Goal: Find specific page/section: Find specific page/section

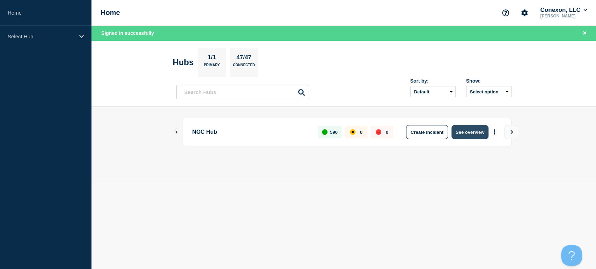
click at [464, 128] on button "See overview" at bounding box center [469, 132] width 37 height 14
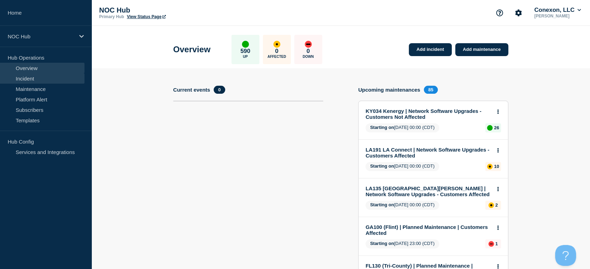
click at [43, 79] on link "Incident" at bounding box center [42, 78] width 84 height 10
